Goal: Task Accomplishment & Management: Use online tool/utility

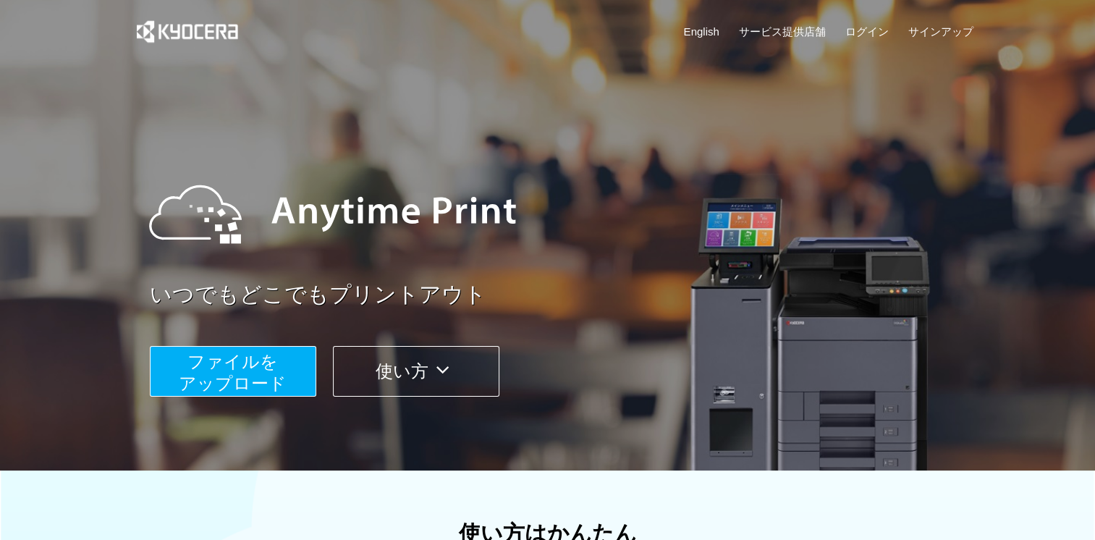
click at [278, 384] on span "ファイルを ​​アップロード" at bounding box center [233, 372] width 108 height 41
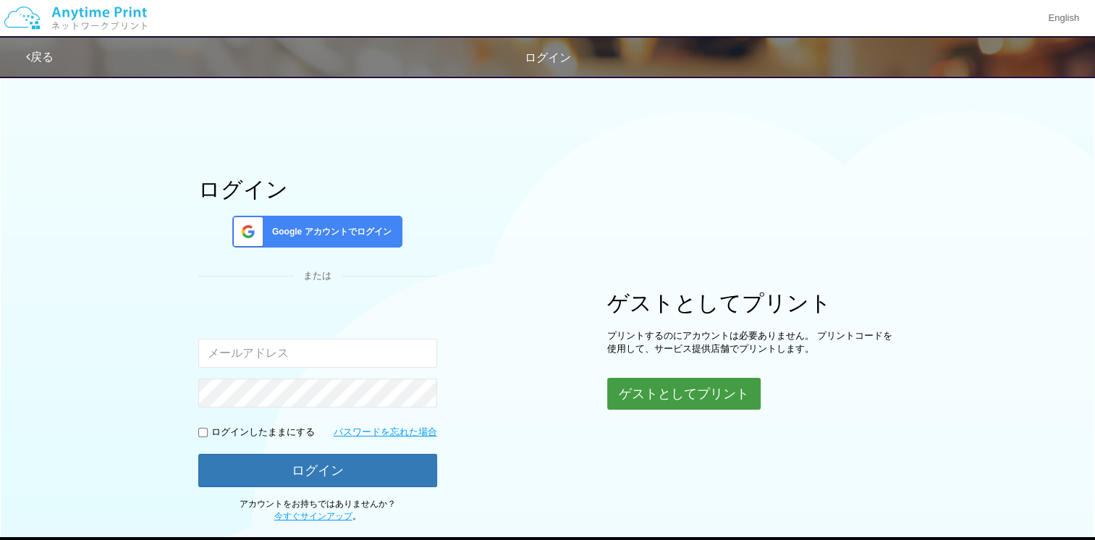
click at [732, 397] on button "ゲストとしてプリント" at bounding box center [683, 394] width 153 height 32
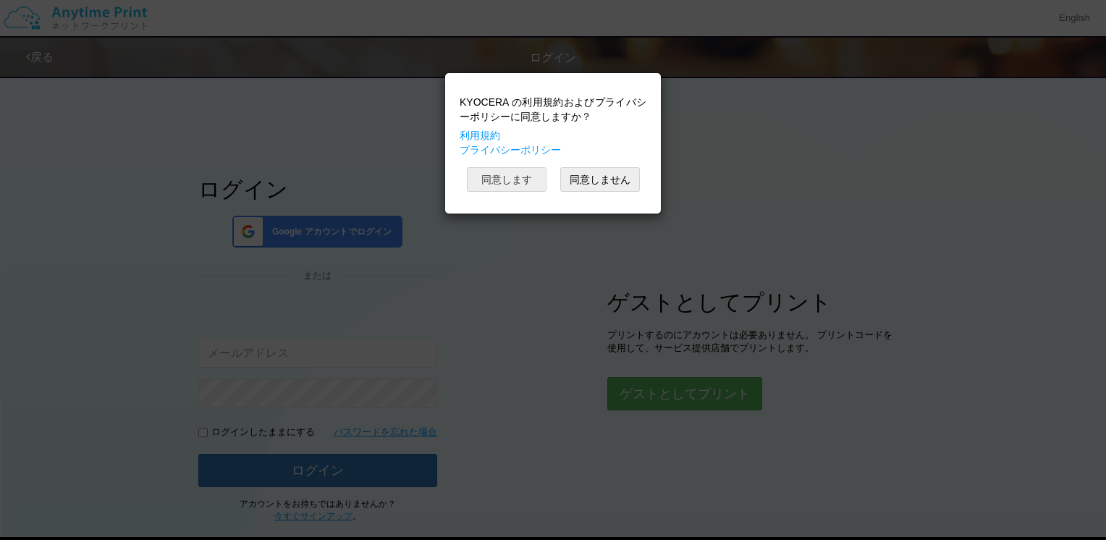
click at [485, 181] on button "同意します" at bounding box center [507, 179] width 80 height 25
